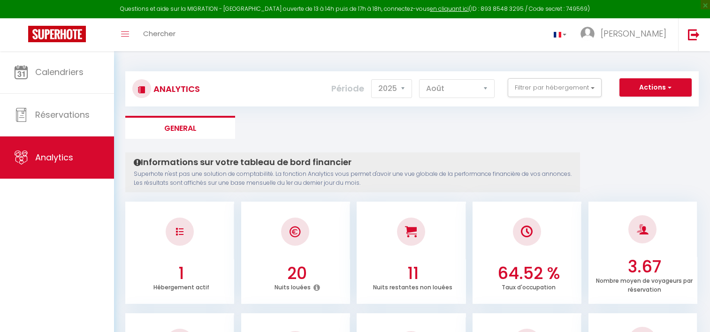
select select "2025"
select select "8"
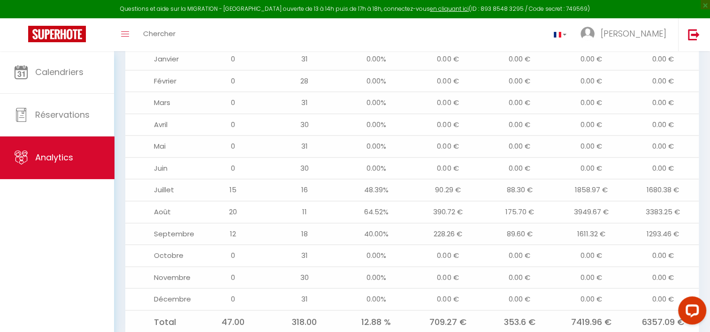
scroll to position [1121, 0]
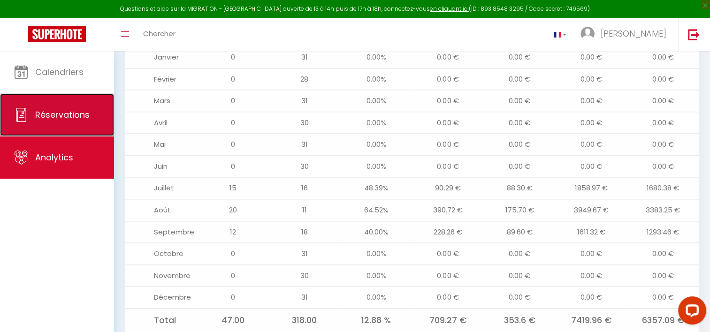
click at [79, 104] on link "Réservations" at bounding box center [57, 115] width 114 height 42
select select "not_cancelled"
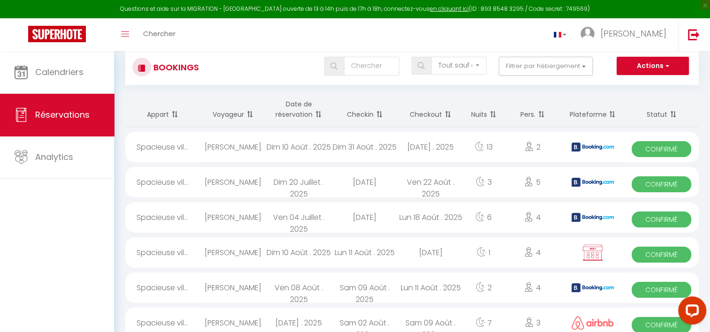
scroll to position [21, 0]
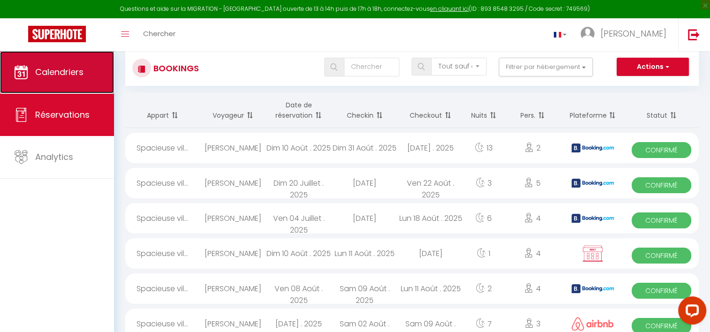
click at [92, 74] on link "Calendriers" at bounding box center [57, 72] width 114 height 42
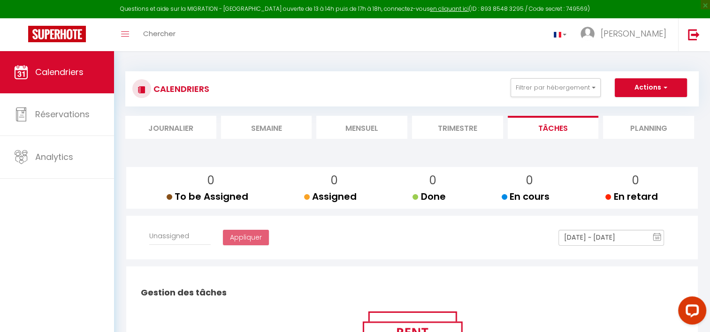
select select
click at [347, 126] on li "Mensuel" at bounding box center [361, 127] width 91 height 23
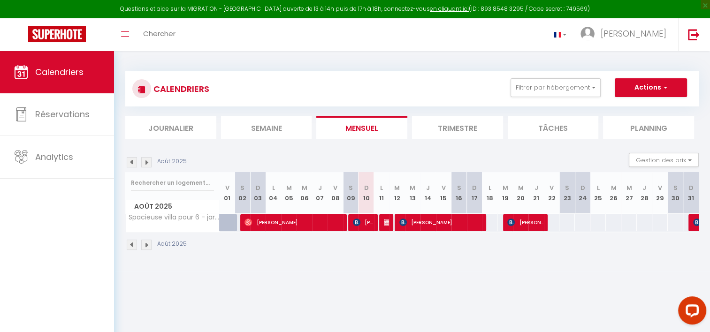
click at [383, 225] on div at bounding box center [386, 223] width 15 height 18
click at [388, 221] on img at bounding box center [388, 223] width 8 height 8
select select "OK"
select select "0"
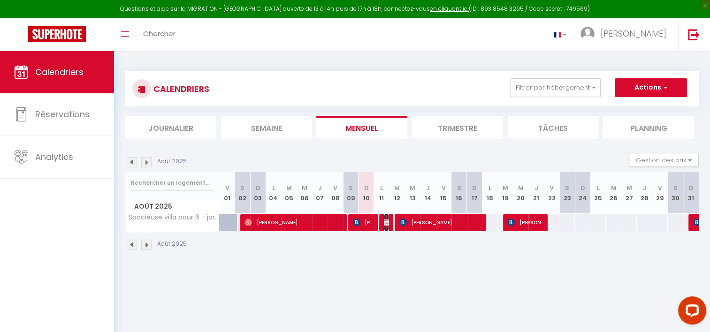
select select "0"
select select "1"
select select
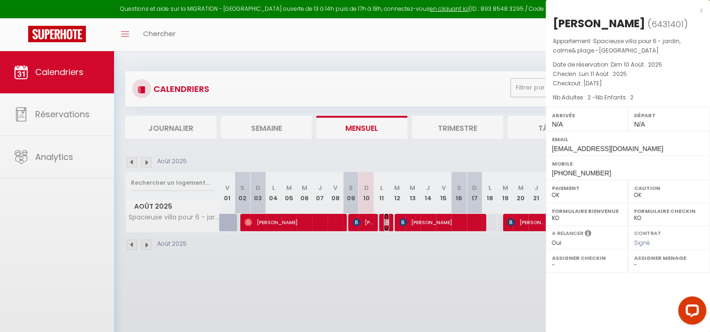
select select "42415"
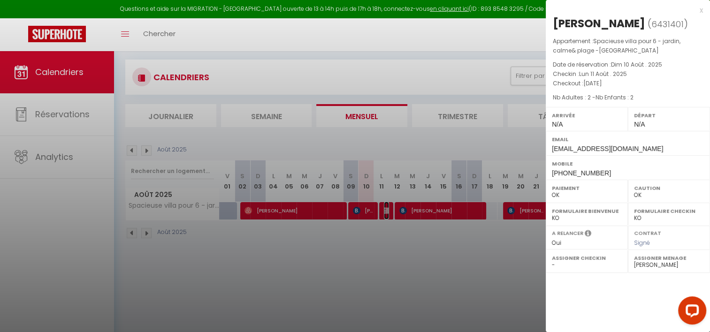
scroll to position [12, 0]
click at [701, 9] on div "x" at bounding box center [624, 10] width 157 height 11
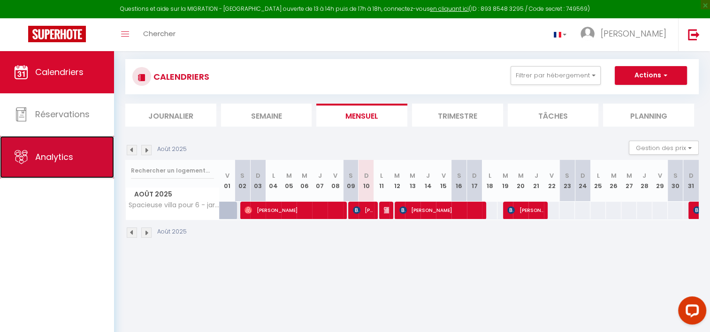
click at [26, 169] on link "Analytics" at bounding box center [57, 157] width 114 height 42
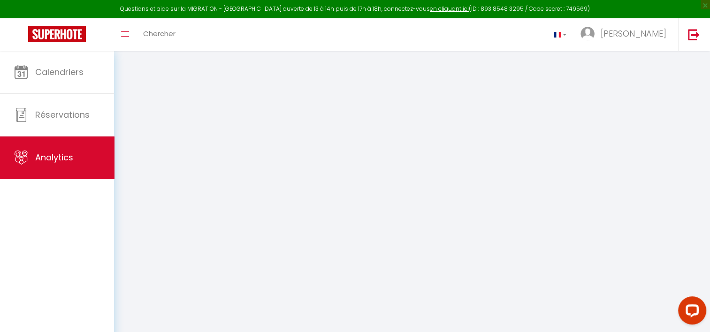
select select "2025"
select select "8"
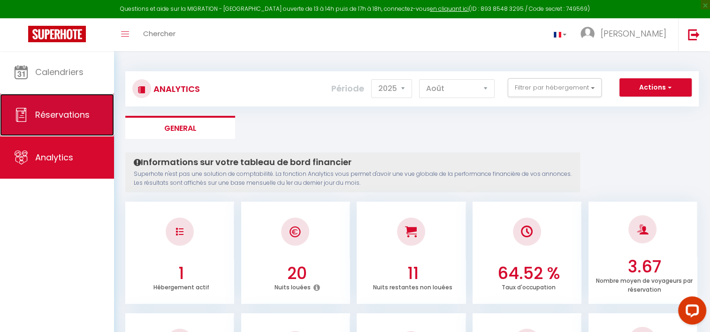
click at [71, 109] on span "Réservations" at bounding box center [62, 115] width 54 height 12
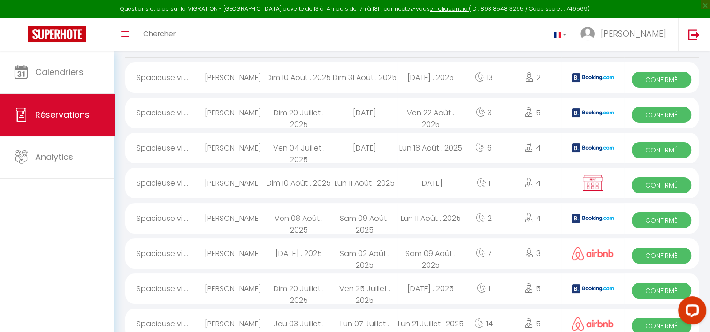
scroll to position [105, 0]
